Goal: Task Accomplishment & Management: Use online tool/utility

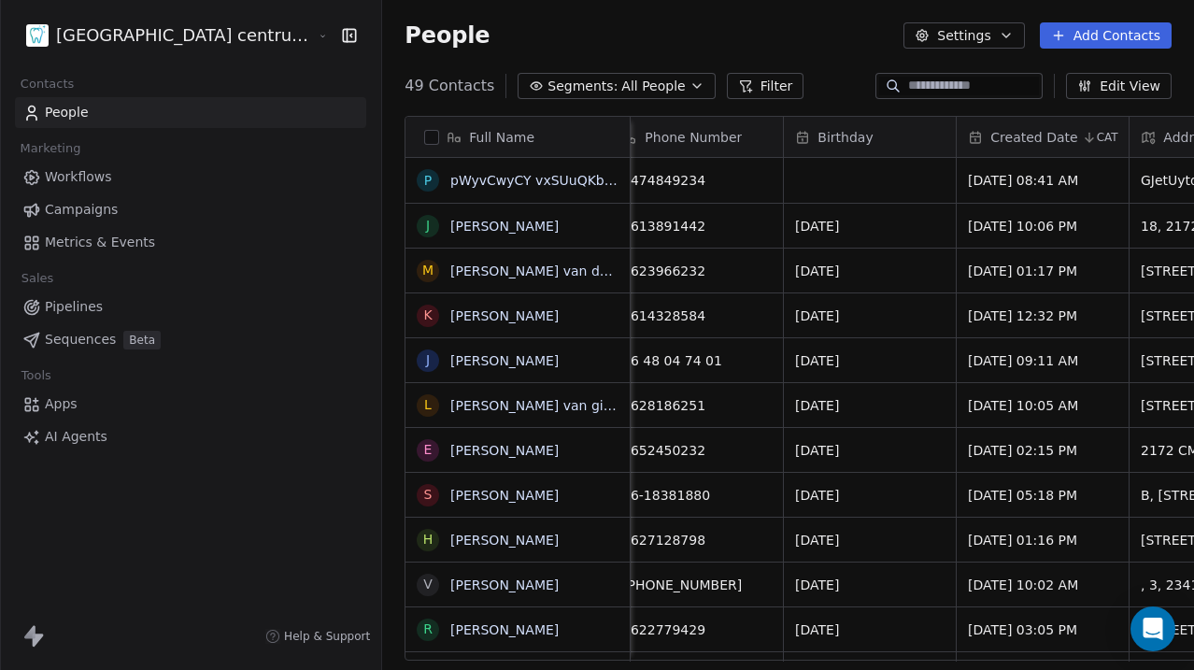
scroll to position [0, 551]
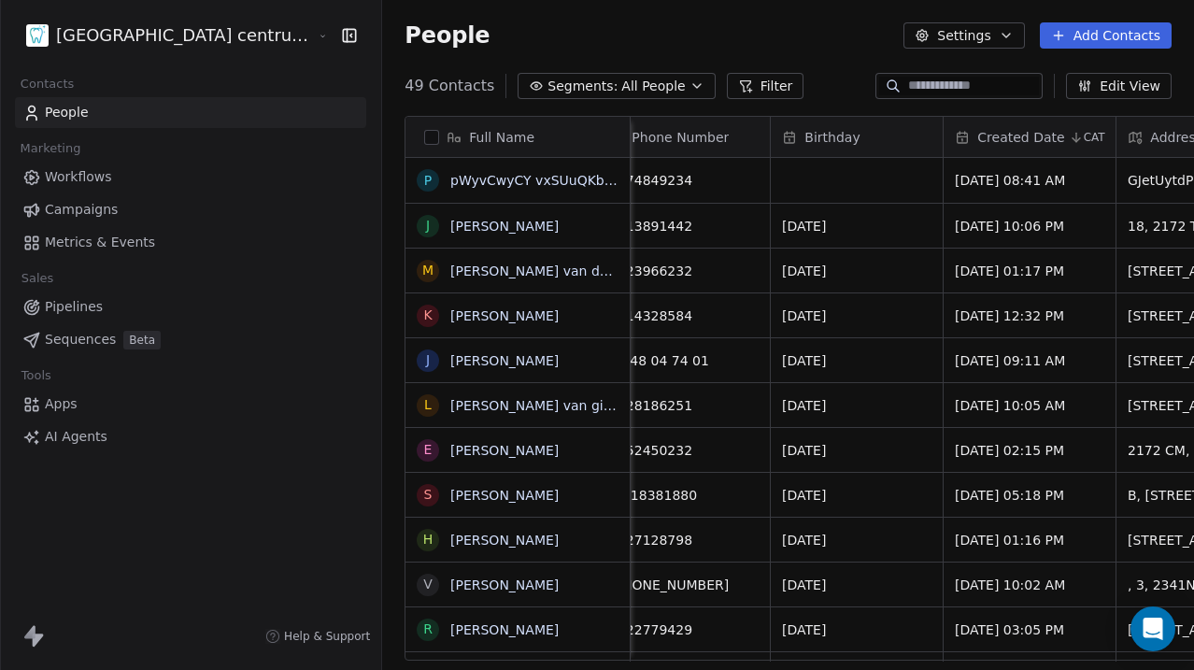
click at [160, 32] on html "Tandheelkundig centrum Sassembourg Contacts People Marketing Workflows Campaign…" at bounding box center [597, 335] width 1194 height 670
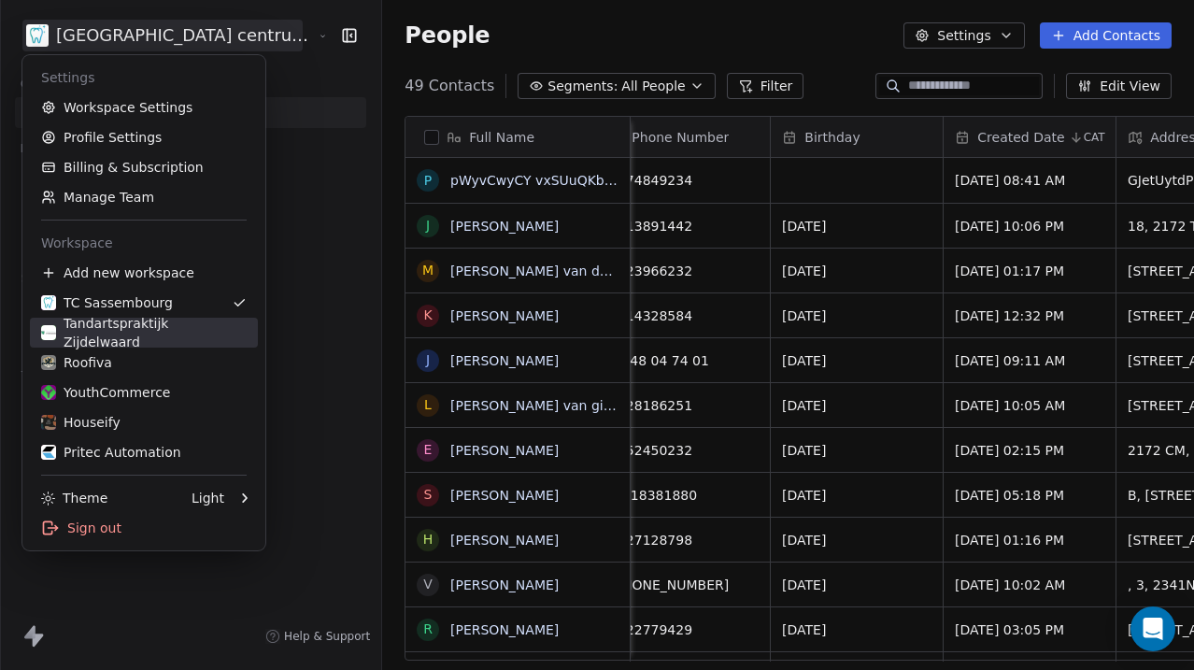
click at [171, 334] on div "Tandartspraktijk Zijdelwaard" at bounding box center [144, 332] width 206 height 37
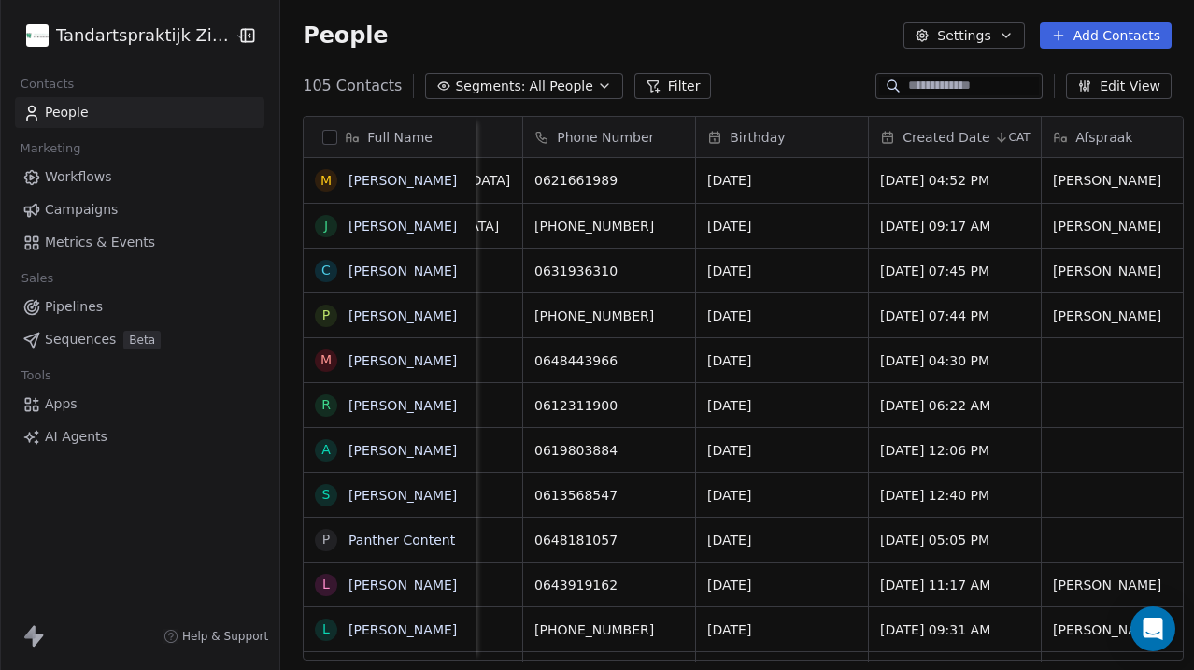
scroll to position [0, 825]
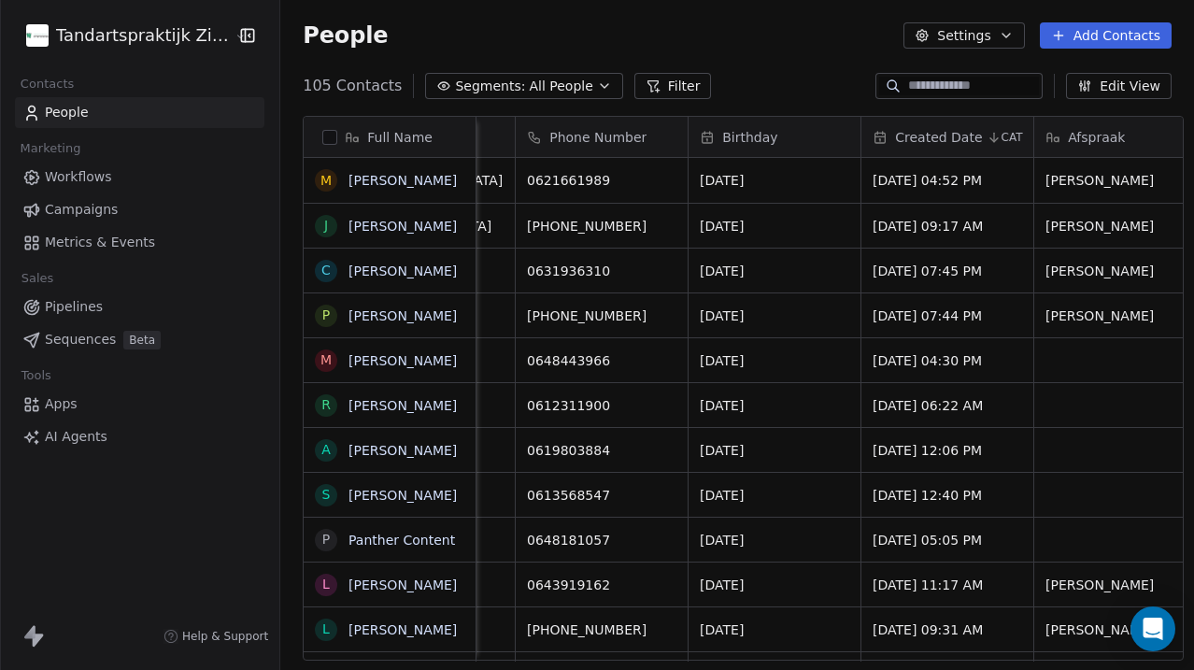
click at [167, 29] on html "Tandartspraktijk Zijdelwaard Contacts People Marketing Workflows Campaigns Metr…" at bounding box center [597, 335] width 1194 height 670
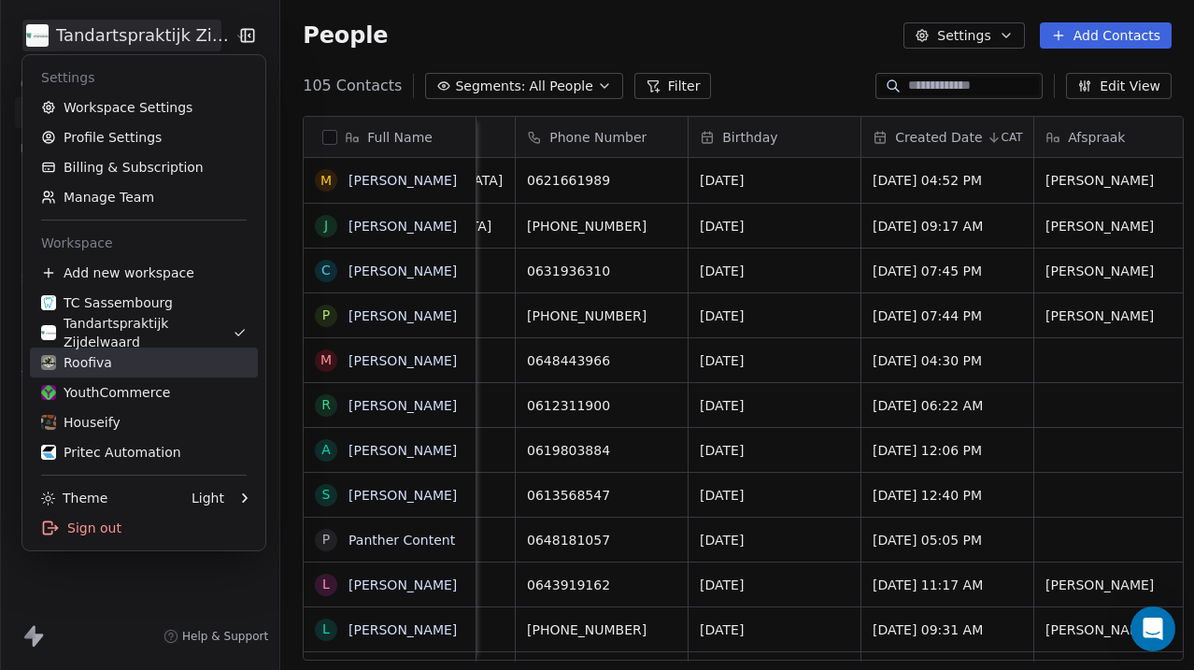
click at [147, 363] on div "Roofiva" at bounding box center [144, 362] width 206 height 19
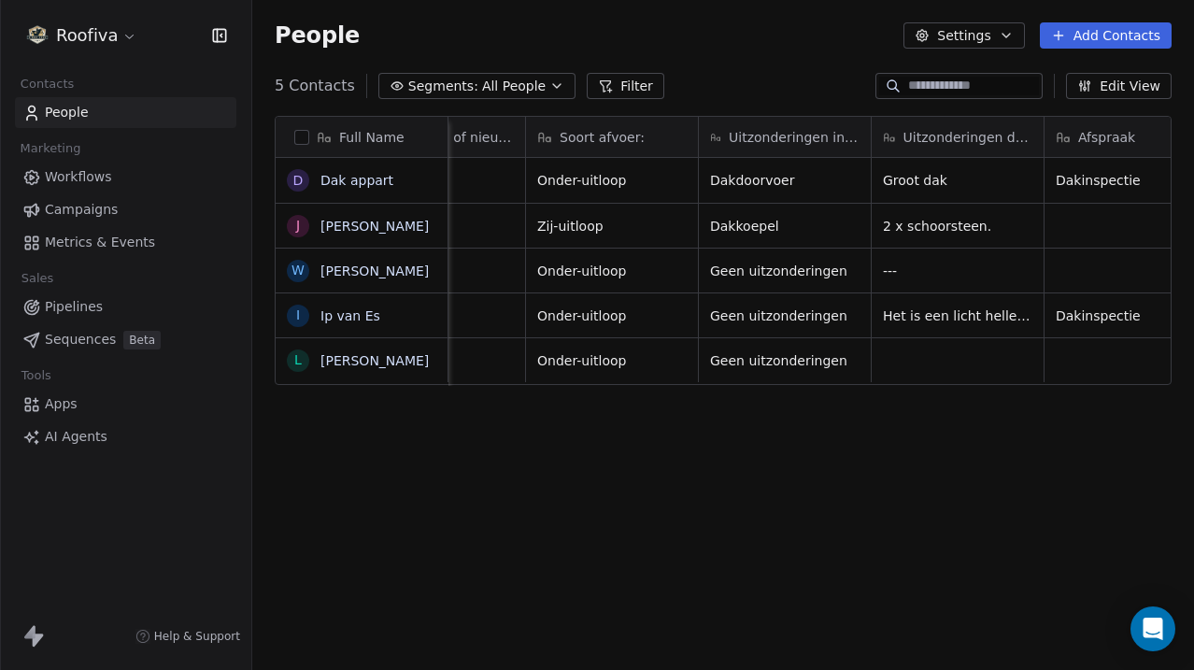
scroll to position [0, 973]
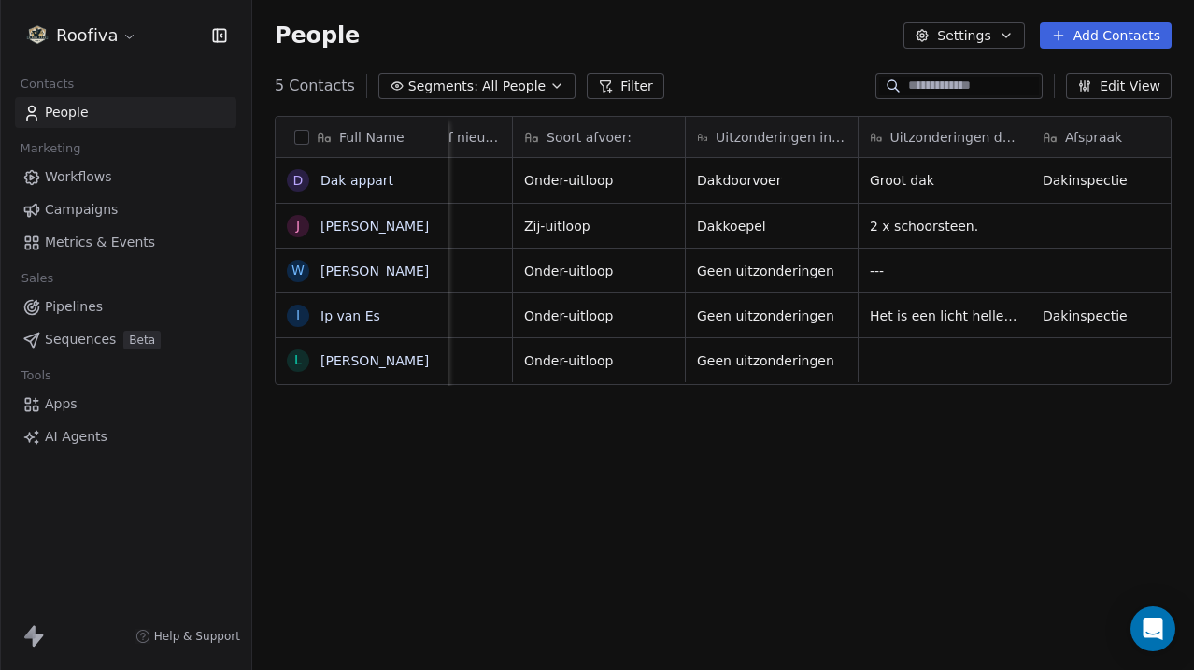
click at [135, 183] on link "Workflows" at bounding box center [125, 177] width 221 height 31
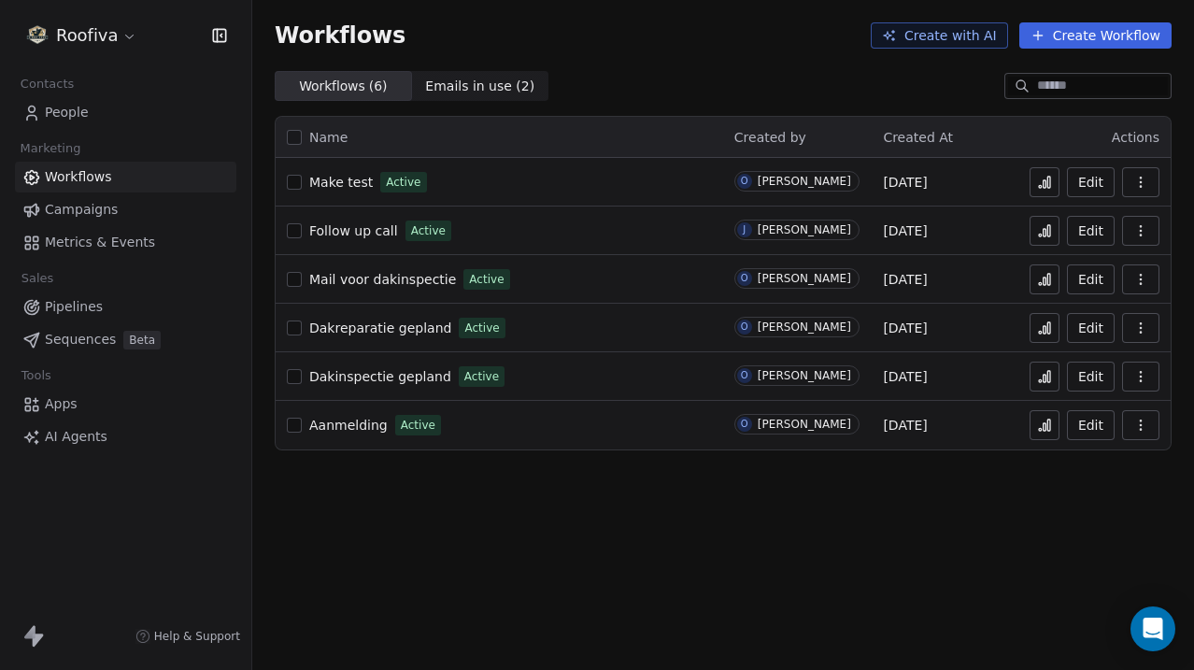
click at [370, 412] on div "Aanmelding Active" at bounding box center [499, 425] width 425 height 26
click at [355, 422] on span "Aanmelding" at bounding box center [348, 425] width 78 height 15
click at [399, 374] on span "Dakinspectie gepland" at bounding box center [380, 376] width 142 height 15
click at [366, 323] on span "Dakreparatie gepland" at bounding box center [380, 327] width 142 height 15
click at [377, 283] on span "Mail voor dakinspectie" at bounding box center [382, 279] width 147 height 15
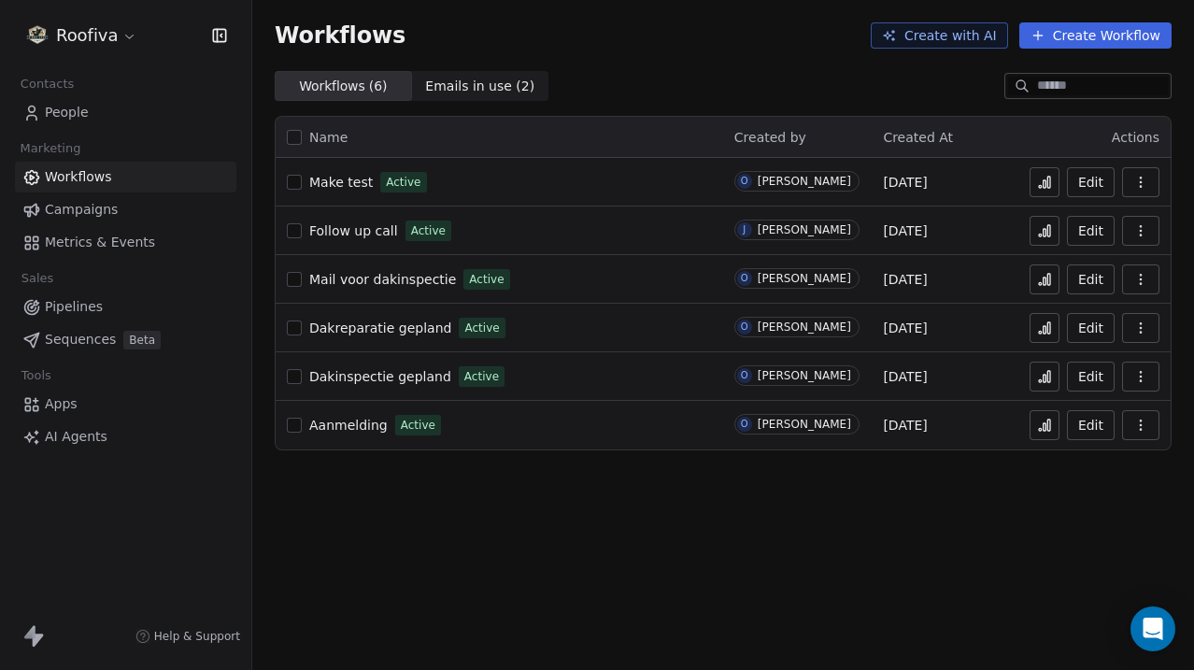
click at [348, 237] on span "Follow up call" at bounding box center [353, 230] width 89 height 15
